Goal: Task Accomplishment & Management: Use online tool/utility

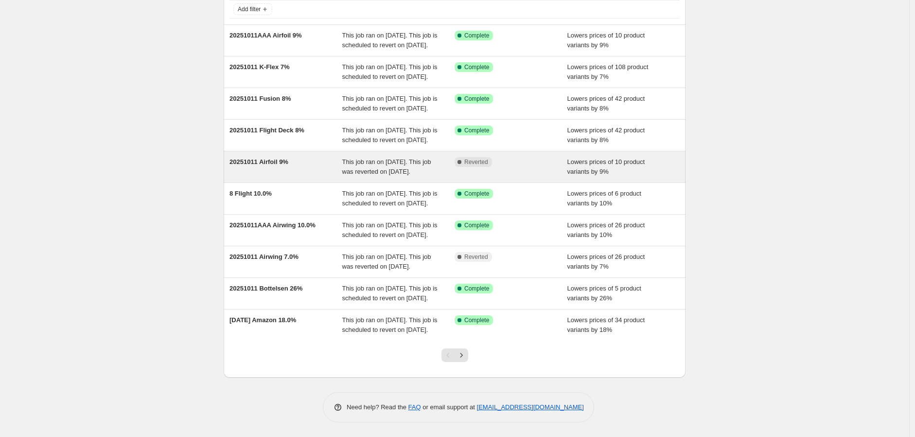
scroll to position [161, 0]
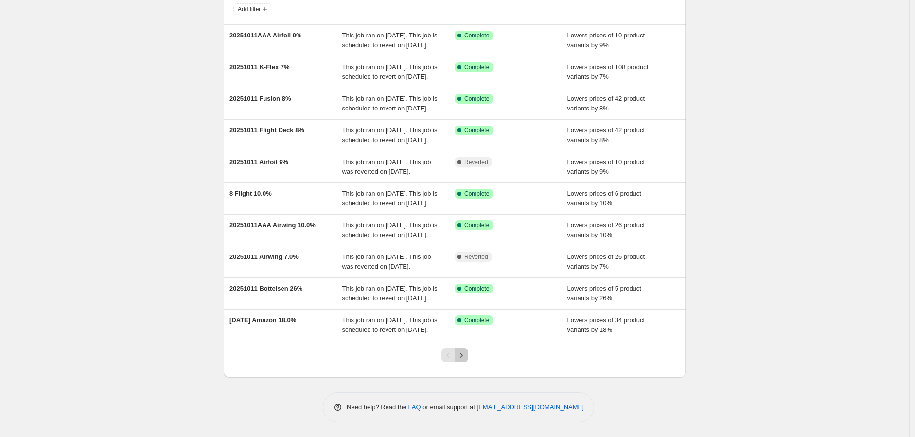
click at [466, 353] on icon "Next" at bounding box center [462, 355] width 10 height 10
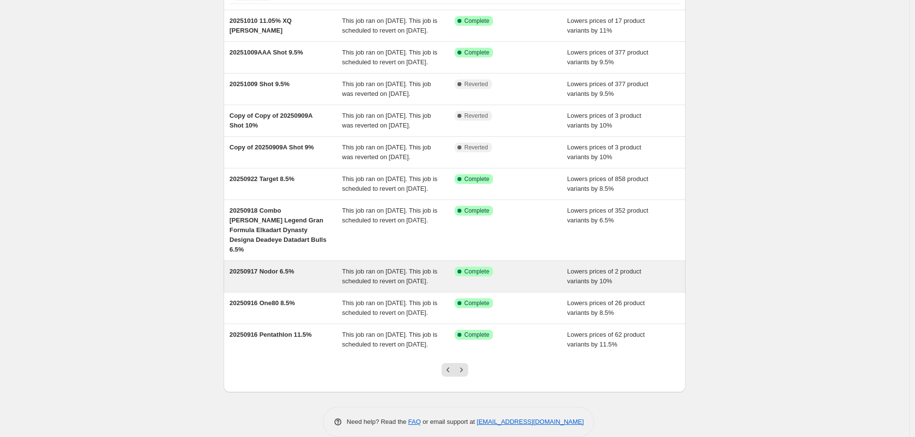
scroll to position [171, 0]
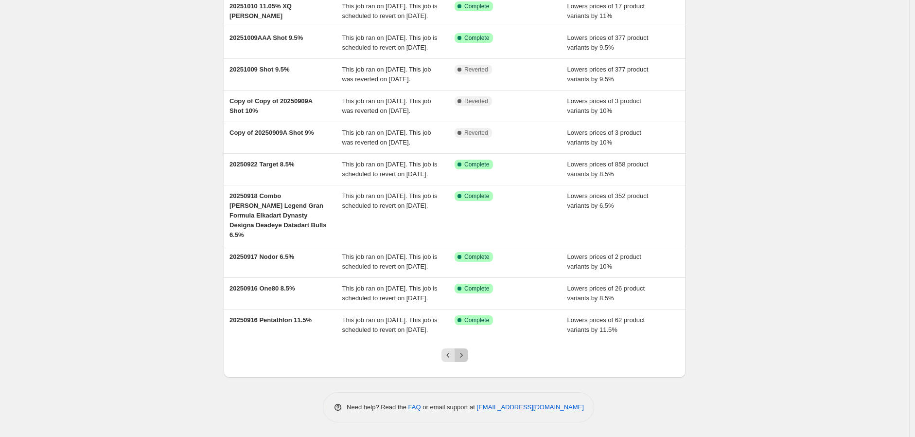
click at [466, 355] on icon "Next" at bounding box center [462, 355] width 10 height 10
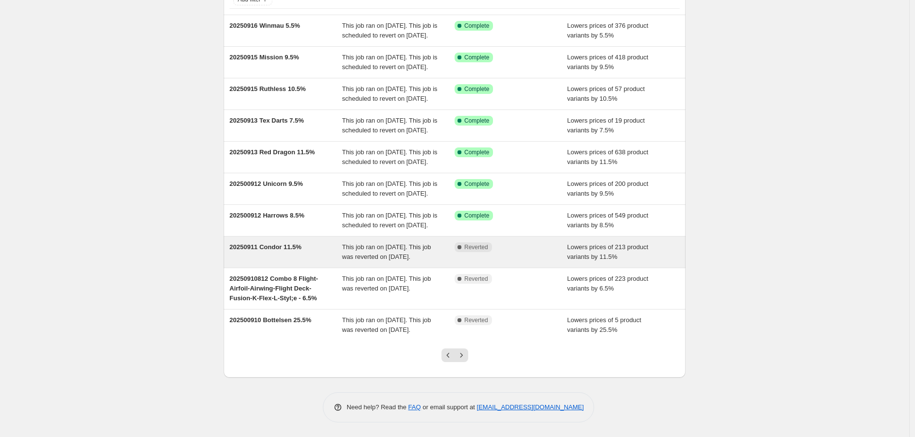
scroll to position [161, 0]
click at [277, 243] on span "20250911 Condor 11.5%" at bounding box center [265, 246] width 72 height 7
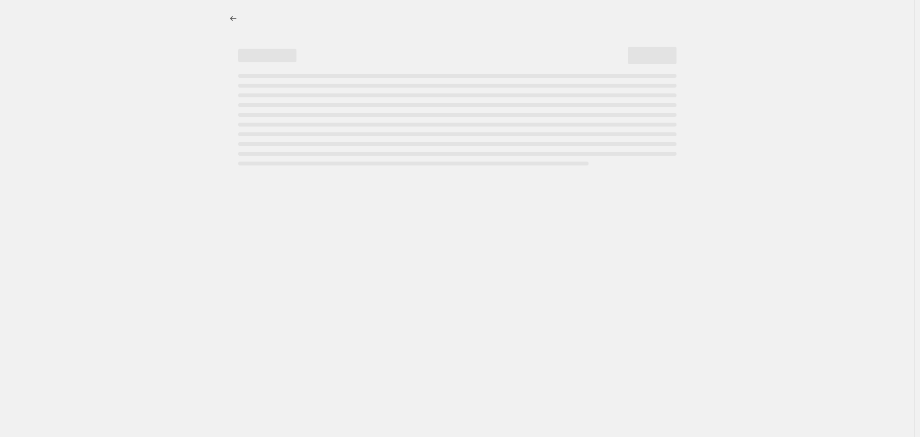
select select "percentage"
select select "no_change"
select select "vendor"
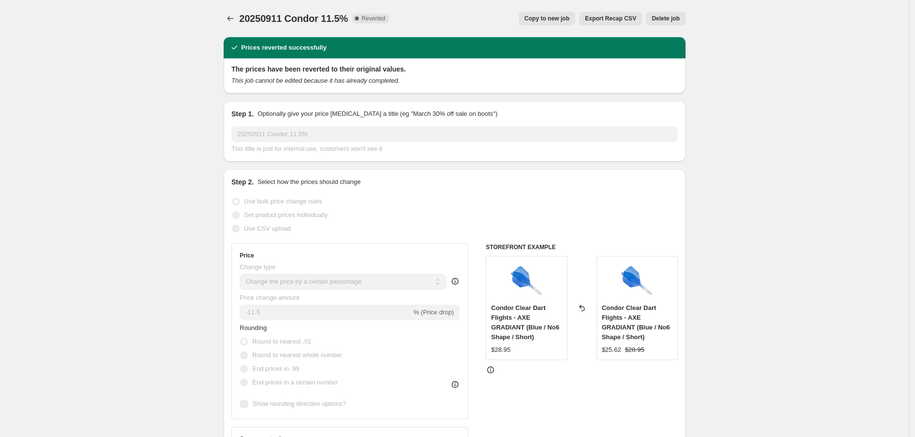
click at [559, 19] on span "Copy to new job" at bounding box center [547, 19] width 45 height 8
select select "percentage"
select select "no_change"
select select "vendor"
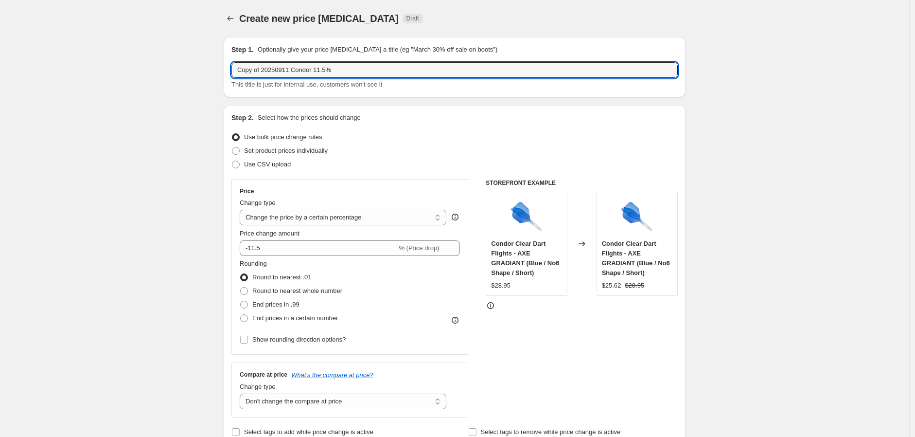
drag, startPoint x: 290, startPoint y: 69, endPoint x: 182, endPoint y: 75, distance: 107.6
drag, startPoint x: 294, startPoint y: 70, endPoint x: 302, endPoint y: 71, distance: 8.3
click at [302, 71] on input "20251014 Condor 11.5%" at bounding box center [454, 70] width 446 height 16
type input "20251014 Condor 12.0%"
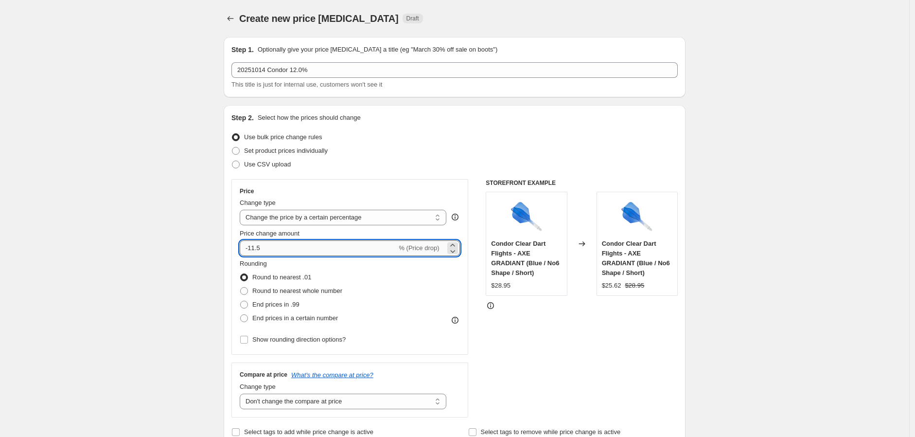
drag, startPoint x: 255, startPoint y: 250, endPoint x: 282, endPoint y: 250, distance: 27.7
click at [282, 250] on input "-11.5" at bounding box center [318, 248] width 157 height 16
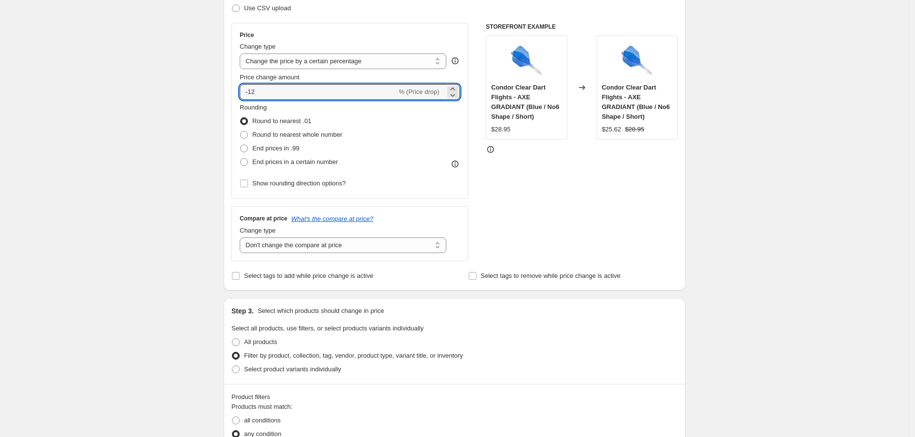
scroll to position [162, 0]
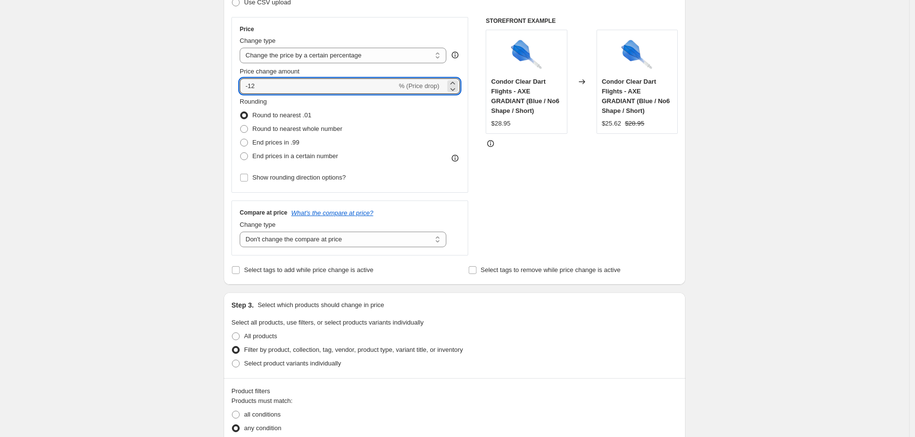
type input "-12"
click at [558, 185] on div "STOREFRONT EXAMPLE Condor Clear Dart Flights - AXE GRADIANT (Blue / No6 Shape /…" at bounding box center [582, 136] width 192 height 238
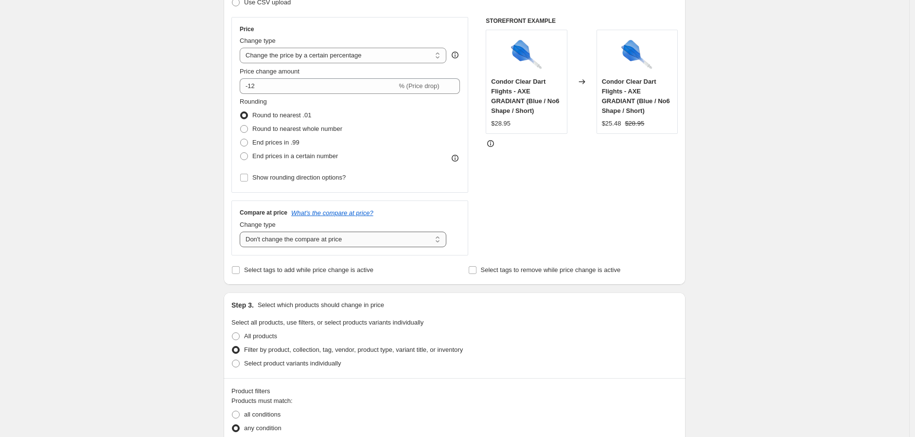
click at [440, 241] on select "Change the compare at price to the current price (sale) Change the compare at p…" at bounding box center [343, 239] width 207 height 16
click at [242, 232] on select "Change the compare at price to the current price (sale) Change the compare at p…" at bounding box center [343, 239] width 207 height 16
drag, startPoint x: 412, startPoint y: 239, endPoint x: 355, endPoint y: 246, distance: 57.7
click at [355, 246] on select "Change the compare at price to the current price (sale) Change the compare at p…" at bounding box center [343, 239] width 207 height 16
click at [395, 242] on select "Change the compare at price to the current price (sale) Change the compare at p…" at bounding box center [343, 239] width 207 height 16
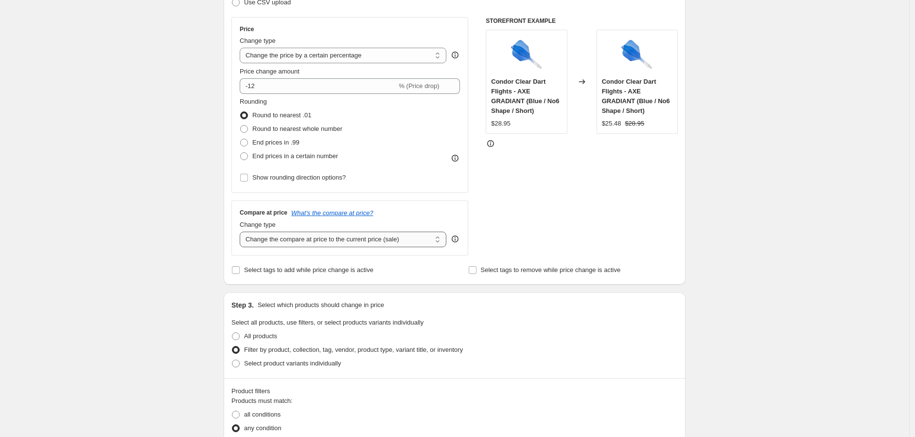
click at [242, 232] on select "Change the compare at price to the current price (sale) Change the compare at p…" at bounding box center [343, 239] width 207 height 16
click at [328, 253] on div "Compare at price What's the compare at price? Change type Change the compare at…" at bounding box center [349, 227] width 237 height 54
click at [414, 245] on select "Change the compare at price to the current price (sale) Change the compare at p…" at bounding box center [343, 239] width 207 height 16
click at [409, 238] on select "Change the compare at price to the current price (sale) Change the compare at p…" at bounding box center [343, 239] width 207 height 16
drag, startPoint x: 246, startPoint y: 240, endPoint x: 390, endPoint y: 243, distance: 144.0
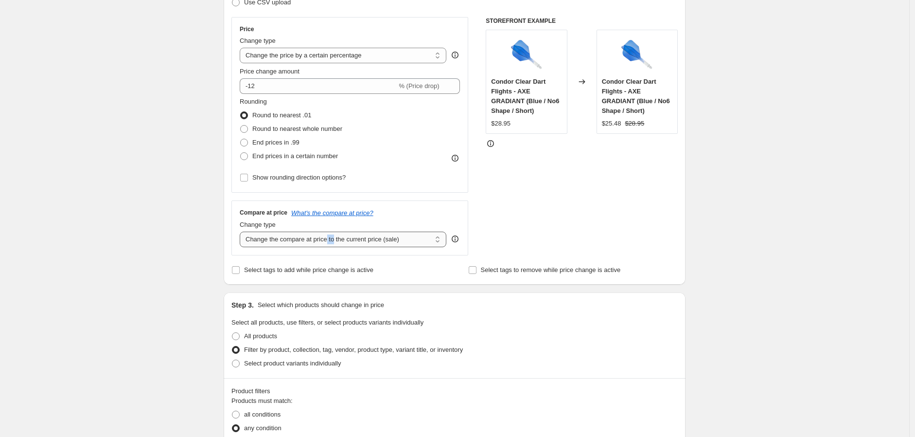
click at [387, 244] on select "Change the compare at price to the current price (sale) Change the compare at p…" at bounding box center [343, 239] width 207 height 16
click at [412, 239] on select "Change the compare at price to the current price (sale) Change the compare at p…" at bounding box center [343, 239] width 207 height 16
drag, startPoint x: 411, startPoint y: 238, endPoint x: 327, endPoint y: 235, distance: 84.2
click at [332, 237] on select "Change the compare at price to the current price (sale) Change the compare at p…" at bounding box center [343, 239] width 207 height 16
click at [327, 234] on select "Change the compare at price to the current price (sale) Change the compare at p…" at bounding box center [343, 239] width 207 height 16
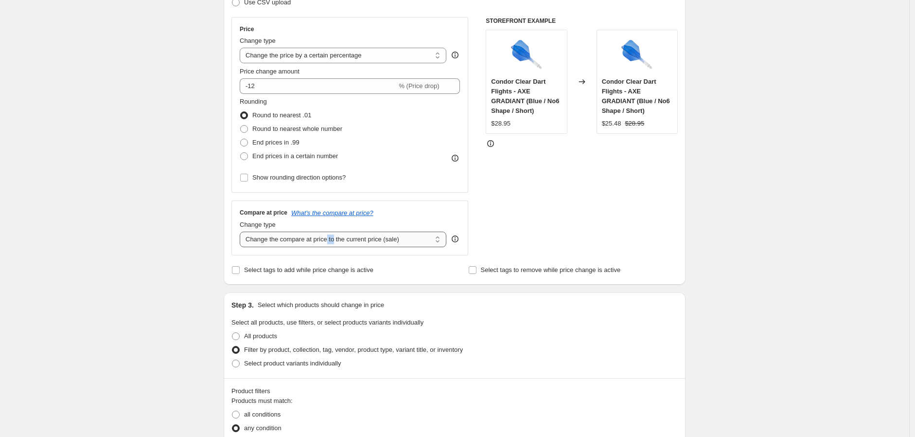
click at [306, 240] on select "Change the compare at price to the current price (sale) Change the compare at p…" at bounding box center [343, 239] width 207 height 16
click at [242, 232] on select "Change the compare at price to the current price (sale) Change the compare at p…" at bounding box center [343, 239] width 207 height 16
click at [351, 238] on select "Change the compare at price to the current price (sale) Change the compare at p…" at bounding box center [343, 239] width 207 height 16
click at [358, 239] on select "Change the compare at price to the current price (sale) Change the compare at p…" at bounding box center [343, 239] width 207 height 16
drag, startPoint x: 358, startPoint y: 239, endPoint x: 342, endPoint y: 241, distance: 15.7
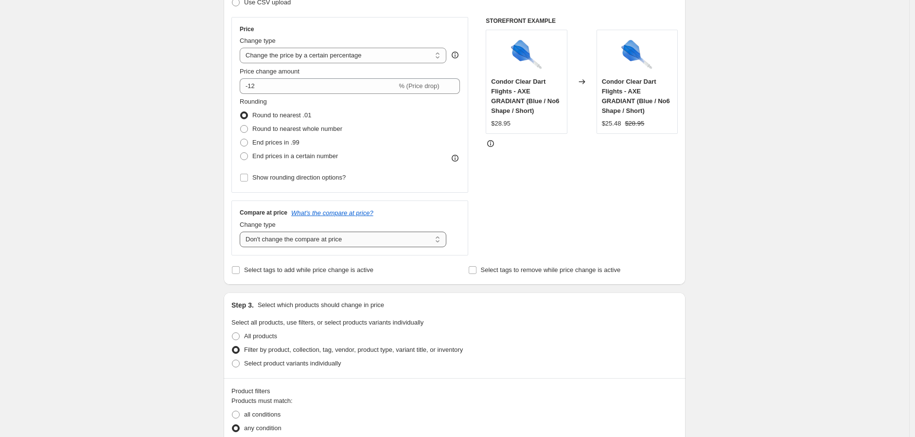
click at [342, 241] on select "Change the compare at price to the current price (sale) Change the compare at p…" at bounding box center [343, 239] width 207 height 16
click at [440, 236] on select "Change the compare at price to the current price (sale) Change the compare at p…" at bounding box center [343, 239] width 207 height 16
select select "ep"
click at [242, 232] on select "Change the compare at price to the current price (sale) Change the compare at p…" at bounding box center [343, 239] width 207 height 16
click at [561, 211] on div "STOREFRONT EXAMPLE Condor Clear Dart Flights - AXE GRADIANT (Blue / No6 Shape /…" at bounding box center [582, 136] width 192 height 238
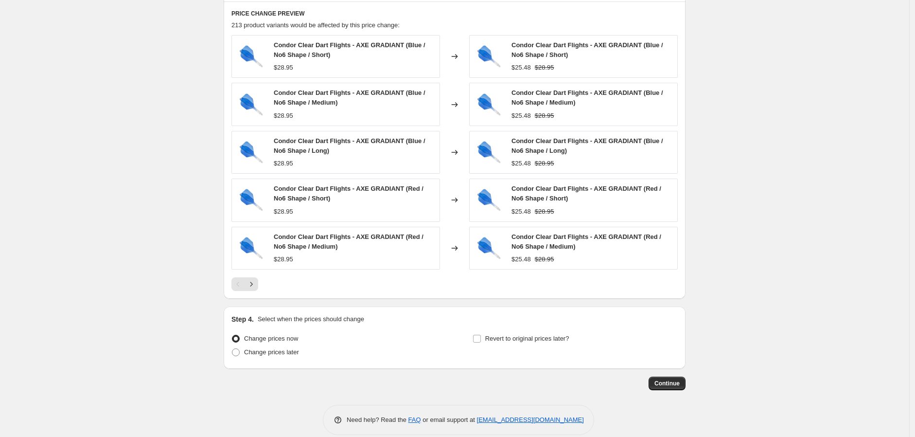
scroll to position [661, 0]
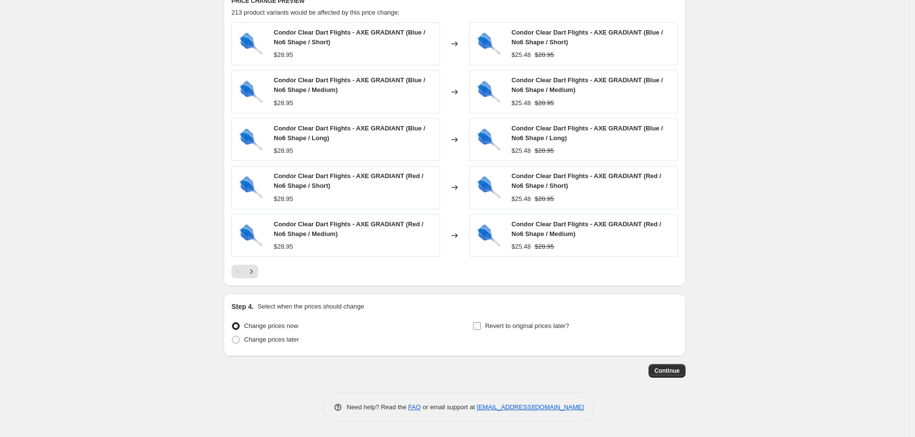
click at [478, 325] on input "Revert to original prices later?" at bounding box center [477, 326] width 8 height 8
checkbox input "true"
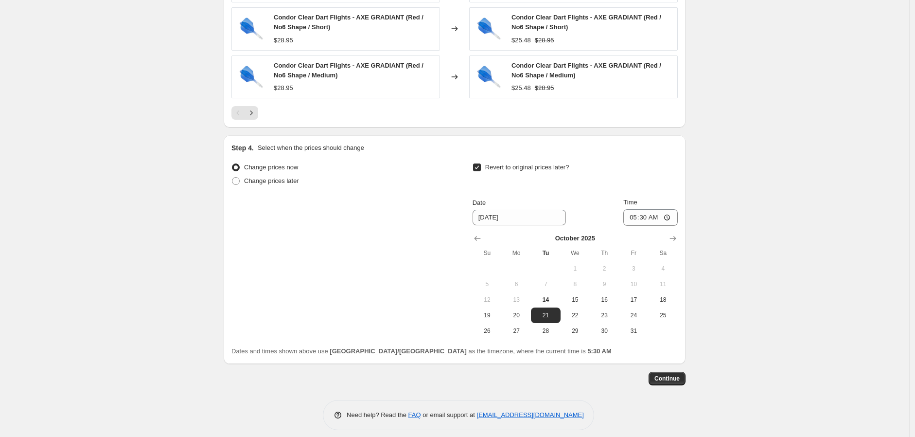
scroll to position [827, 0]
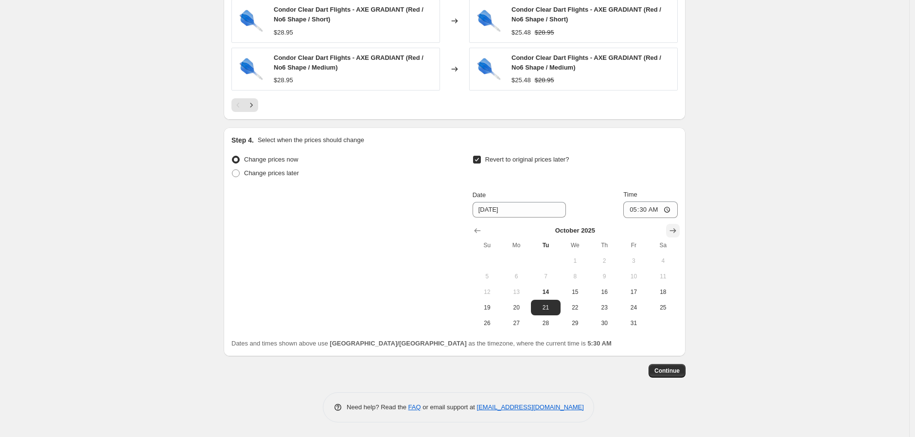
click at [673, 227] on icon "Show next month, November 2025" at bounding box center [673, 231] width 10 height 10
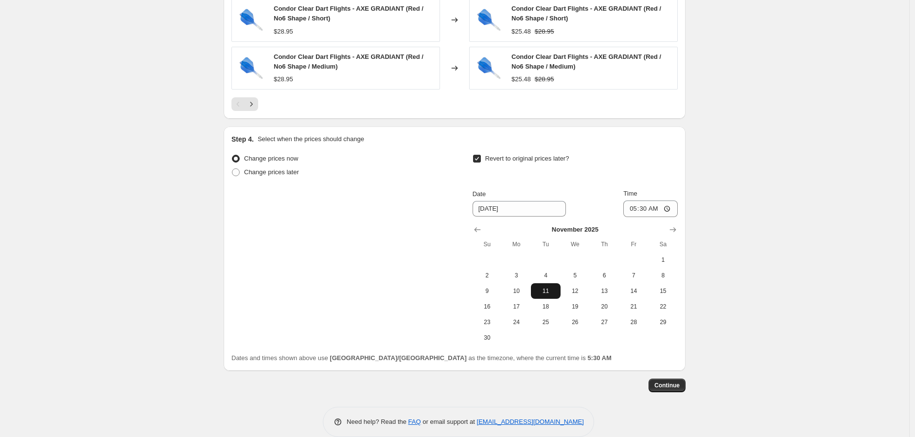
click at [547, 288] on span "11" at bounding box center [545, 291] width 21 height 8
type input "[DATE]"
click at [669, 207] on input "05:30" at bounding box center [650, 208] width 54 height 17
type input "23:59"
click at [666, 383] on span "Continue" at bounding box center [666, 385] width 25 height 8
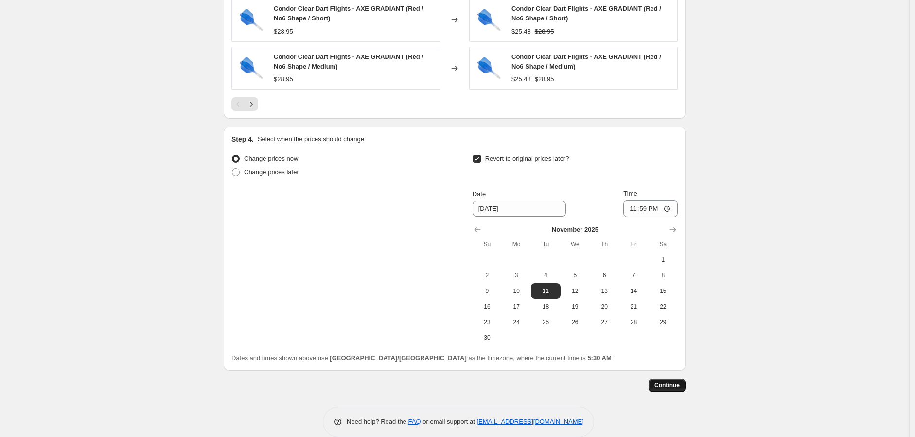
scroll to position [0, 0]
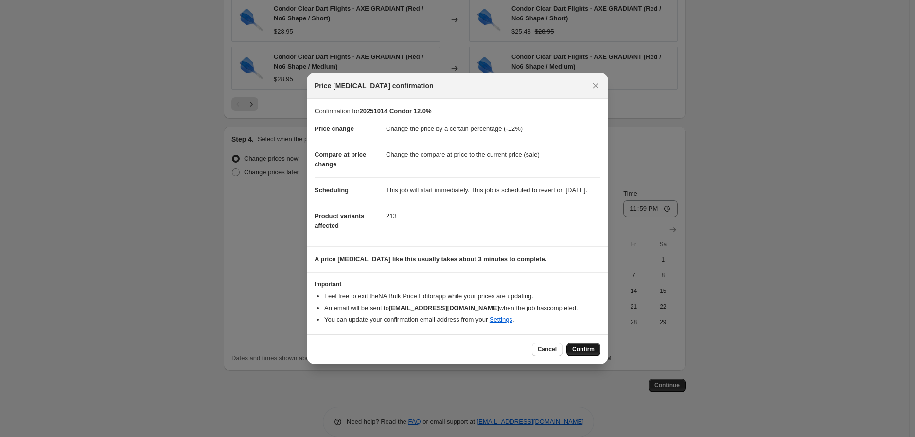
click at [582, 351] on span "Confirm" at bounding box center [583, 349] width 22 height 8
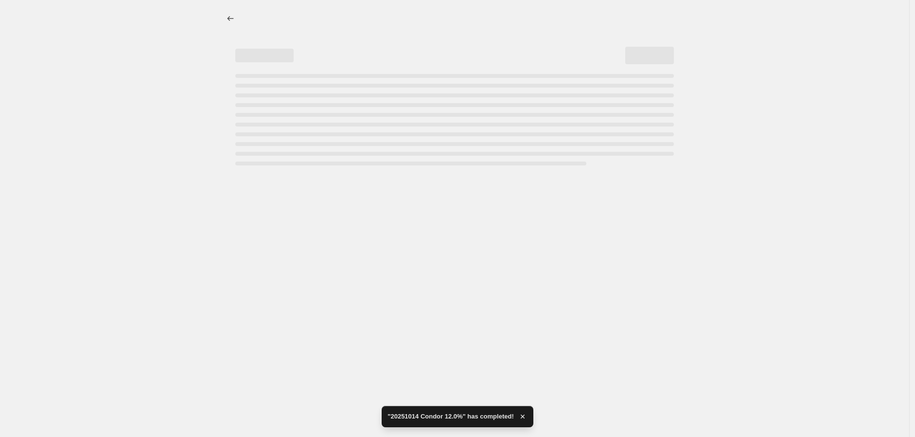
select select "percentage"
select select "vendor"
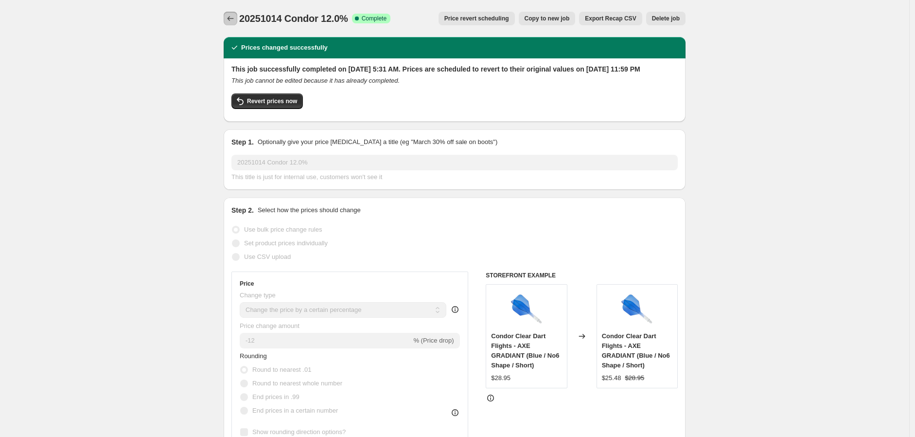
click at [231, 14] on icon "Price change jobs" at bounding box center [231, 19] width 10 height 10
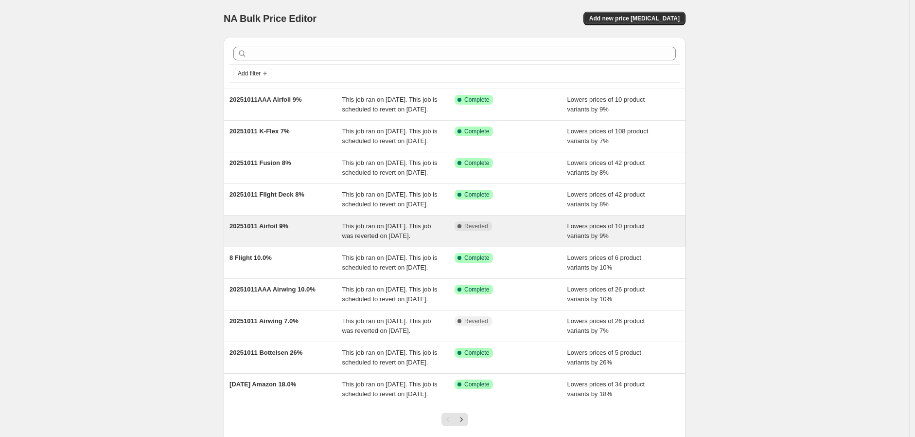
click at [272, 229] on span "20251011 Airfoil 9%" at bounding box center [258, 225] width 59 height 7
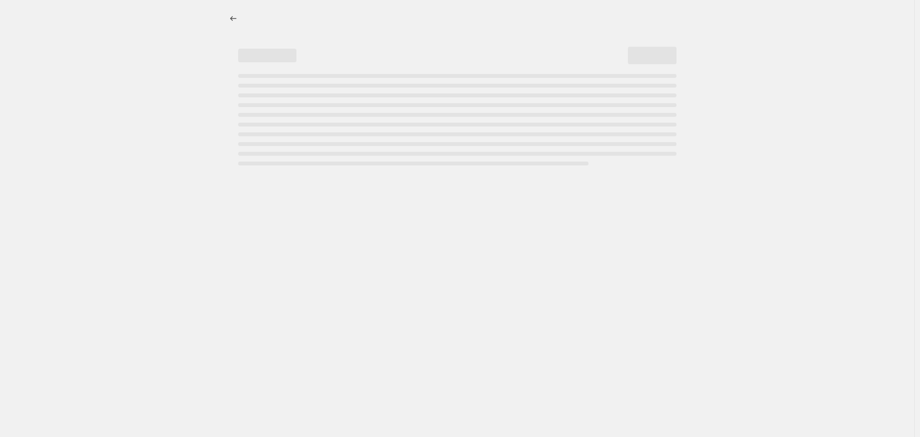
select select "percentage"
select select "vendor"
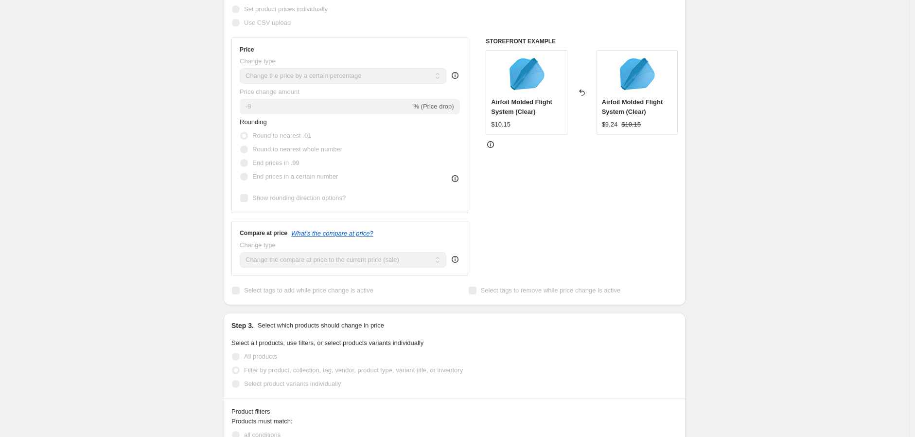
scroll to position [270, 0]
